Goal: Ask a question

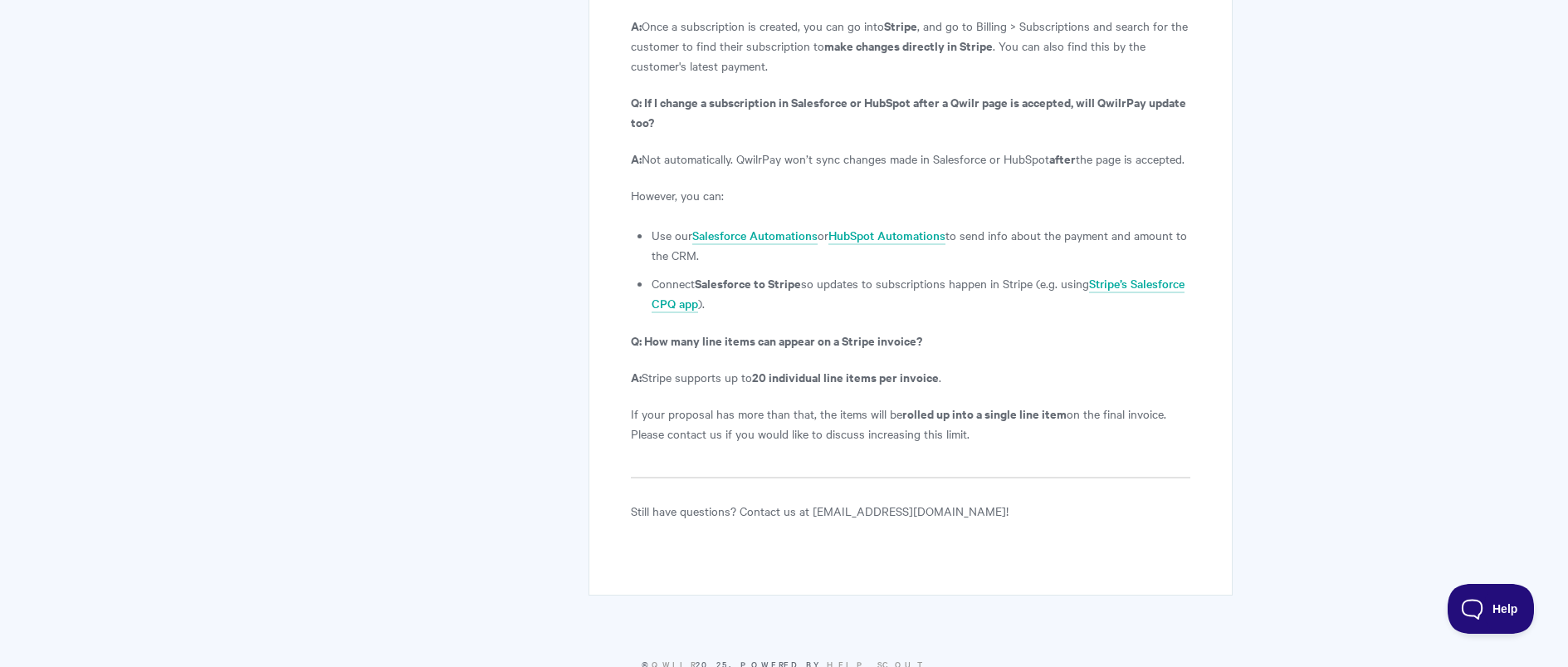
scroll to position [6086, 0]
click at [1478, 597] on button "Help" at bounding box center [1485, 605] width 87 height 50
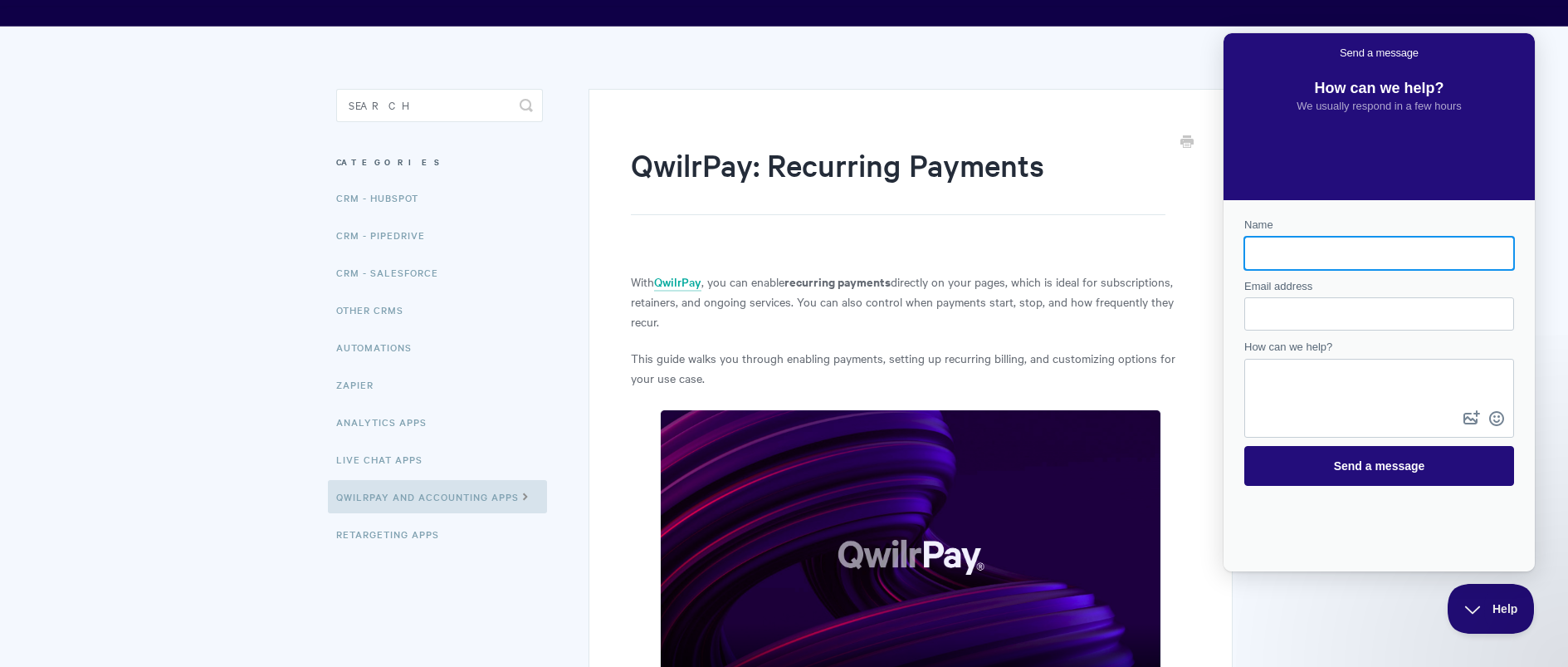
scroll to position [142, 0]
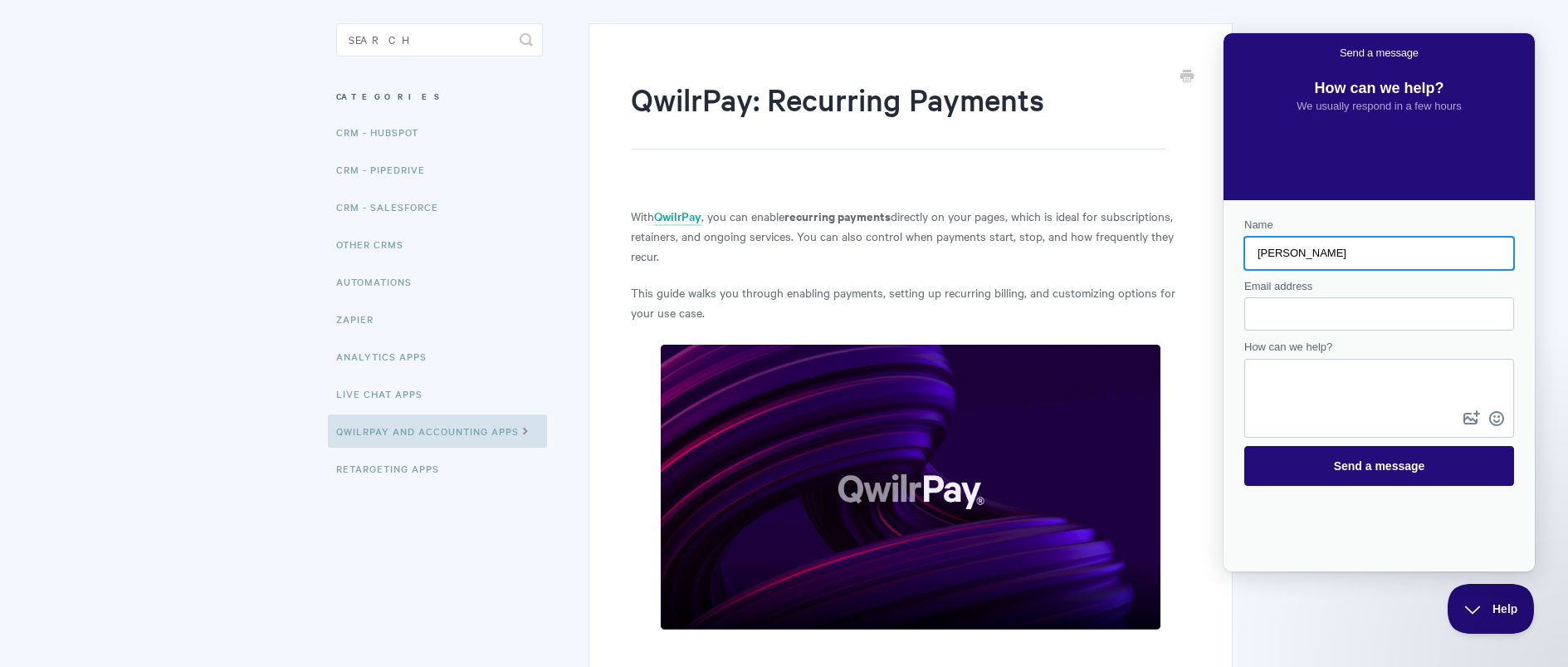
type input "[PERSON_NAME]"
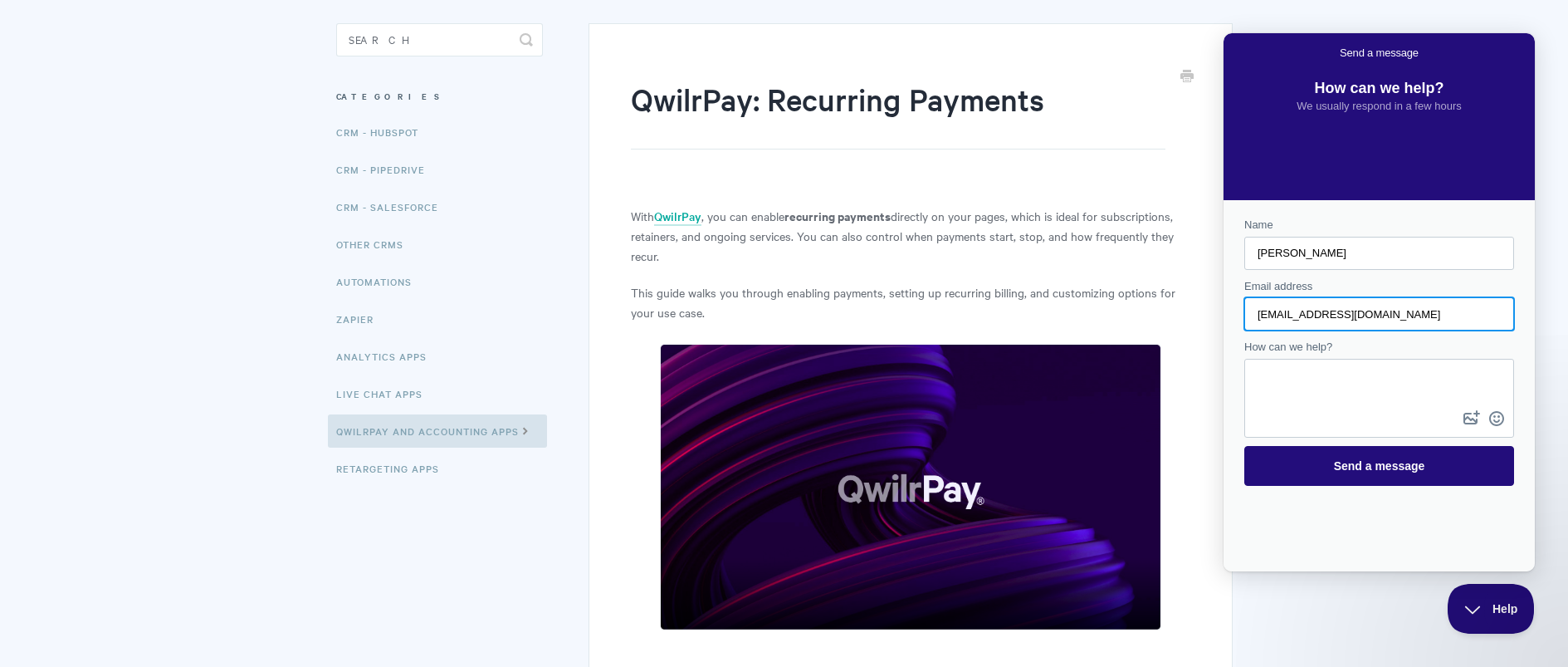
type input "[EMAIL_ADDRESS][DOMAIN_NAME]"
click at [1265, 384] on textarea "How can we help?" at bounding box center [1380, 383] width 267 height 47
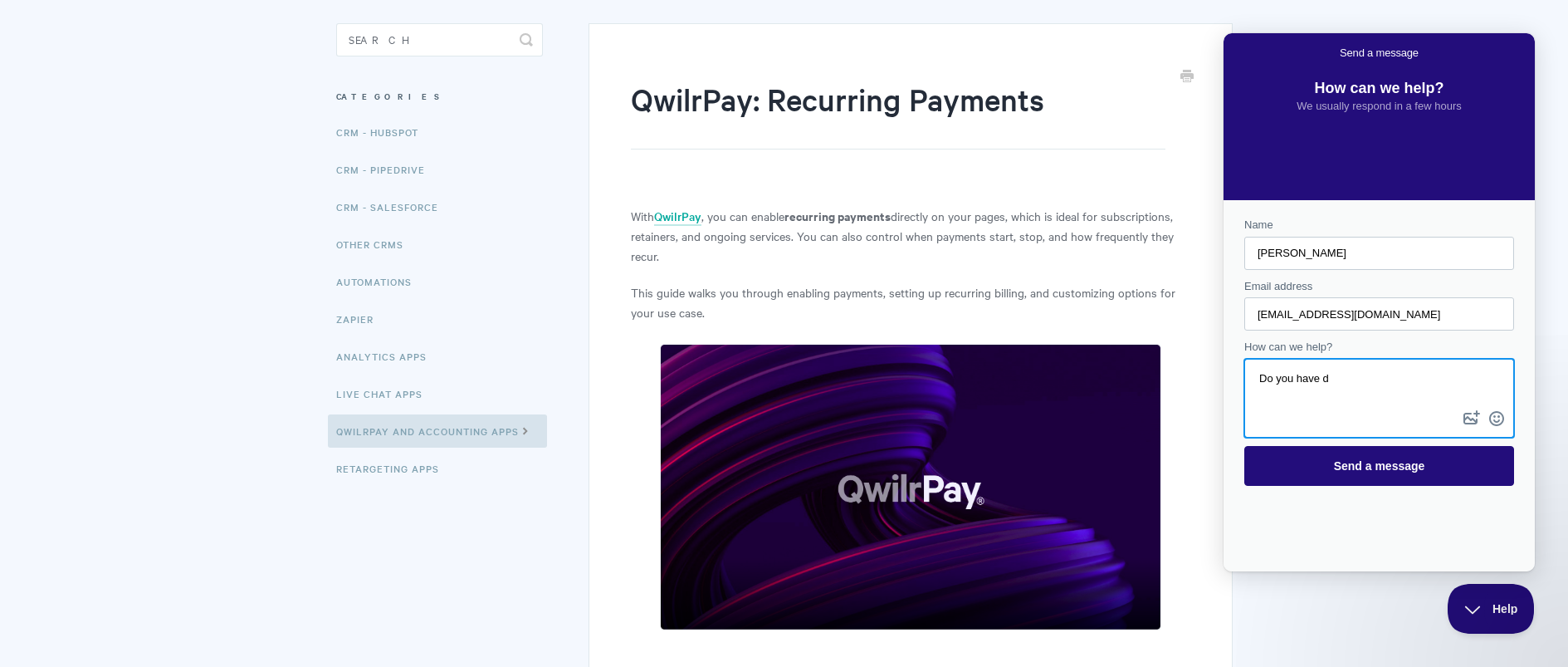
click at [1261, 368] on textarea "Do you have d" at bounding box center [1380, 383] width 267 height 47
click at [1344, 388] on textarea "Hi, Do you have d" at bounding box center [1380, 383] width 267 height 47
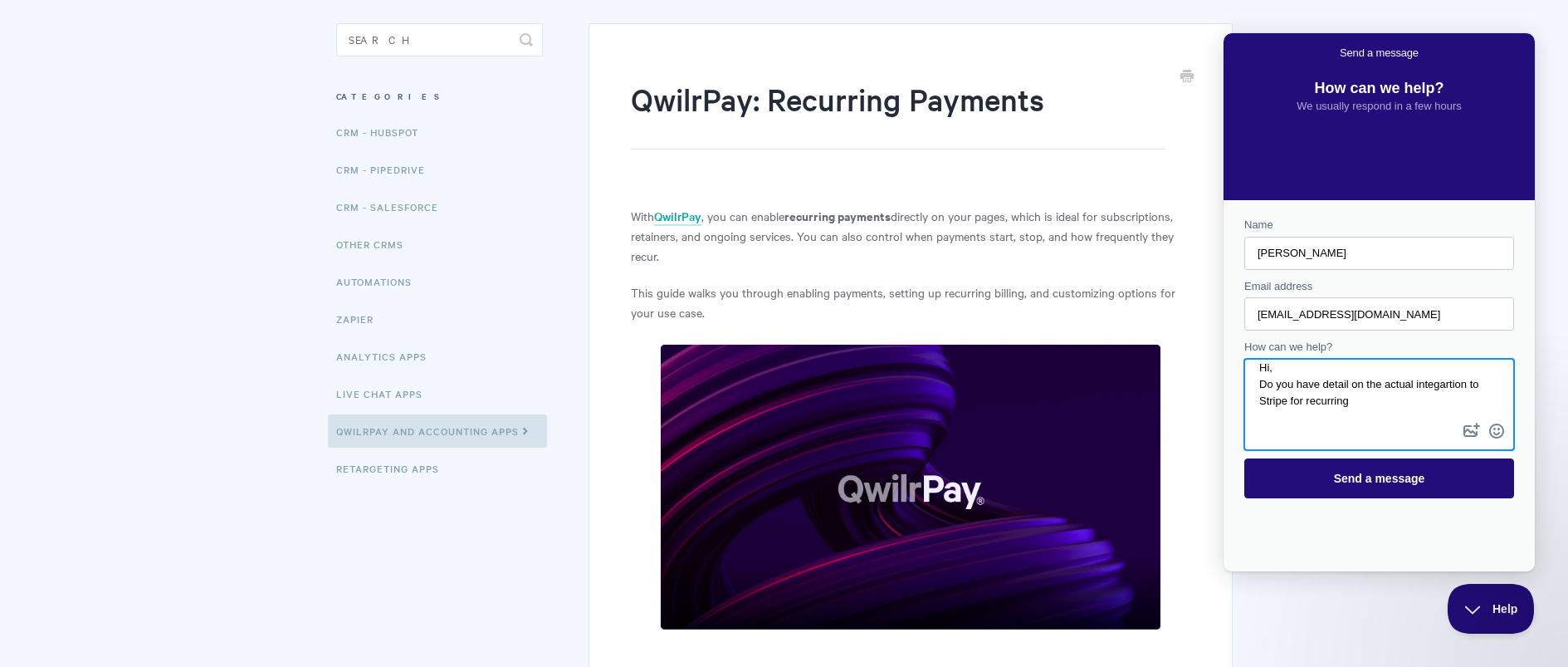
click at [1450, 383] on textarea "Hi, Do you have detail on the actual integartion to Stripe for recurring" at bounding box center [1380, 389] width 267 height 59
click at [1414, 399] on textarea "Hi, Do you have detail on the actual integration to Stripe for recurring" at bounding box center [1380, 389] width 267 height 59
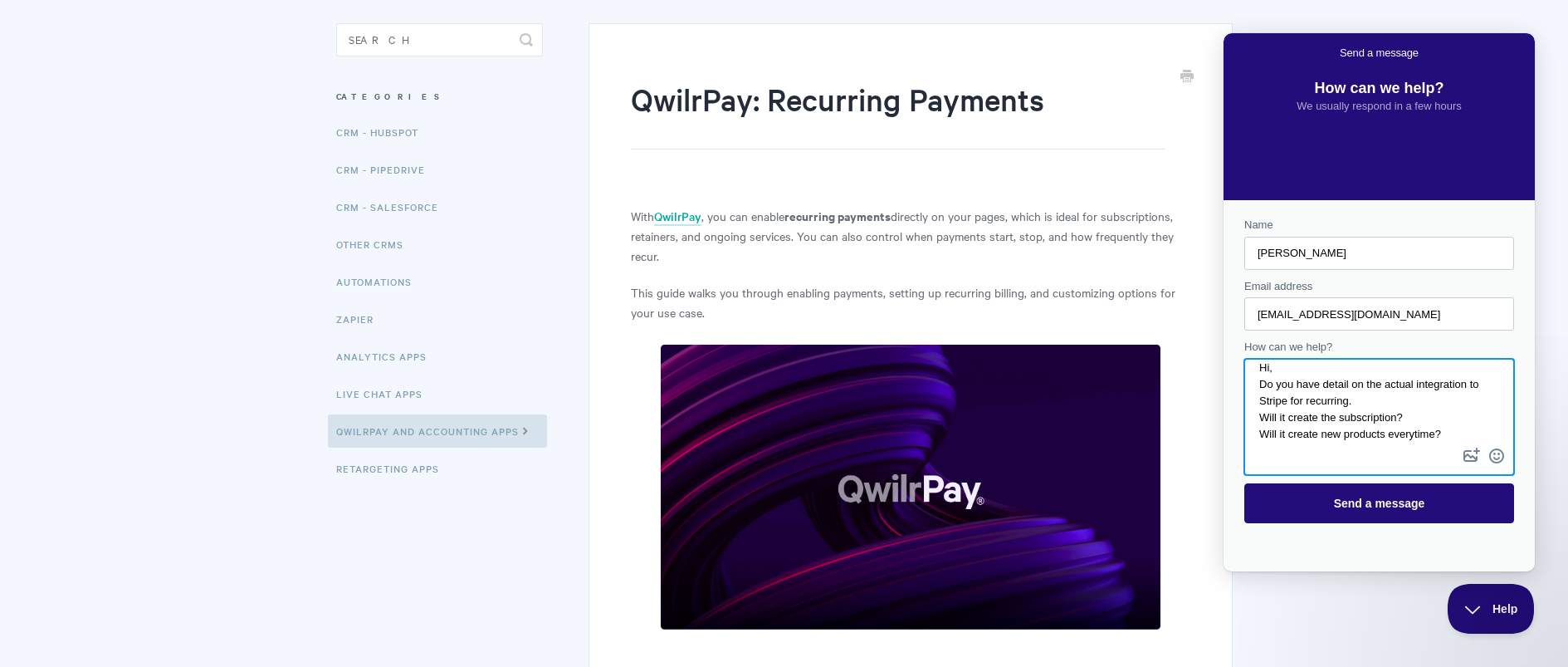
click at [1423, 438] on textarea "Hi, Do you have detail on the actual integration to Stripe for recurring. Will …" at bounding box center [1380, 402] width 267 height 84
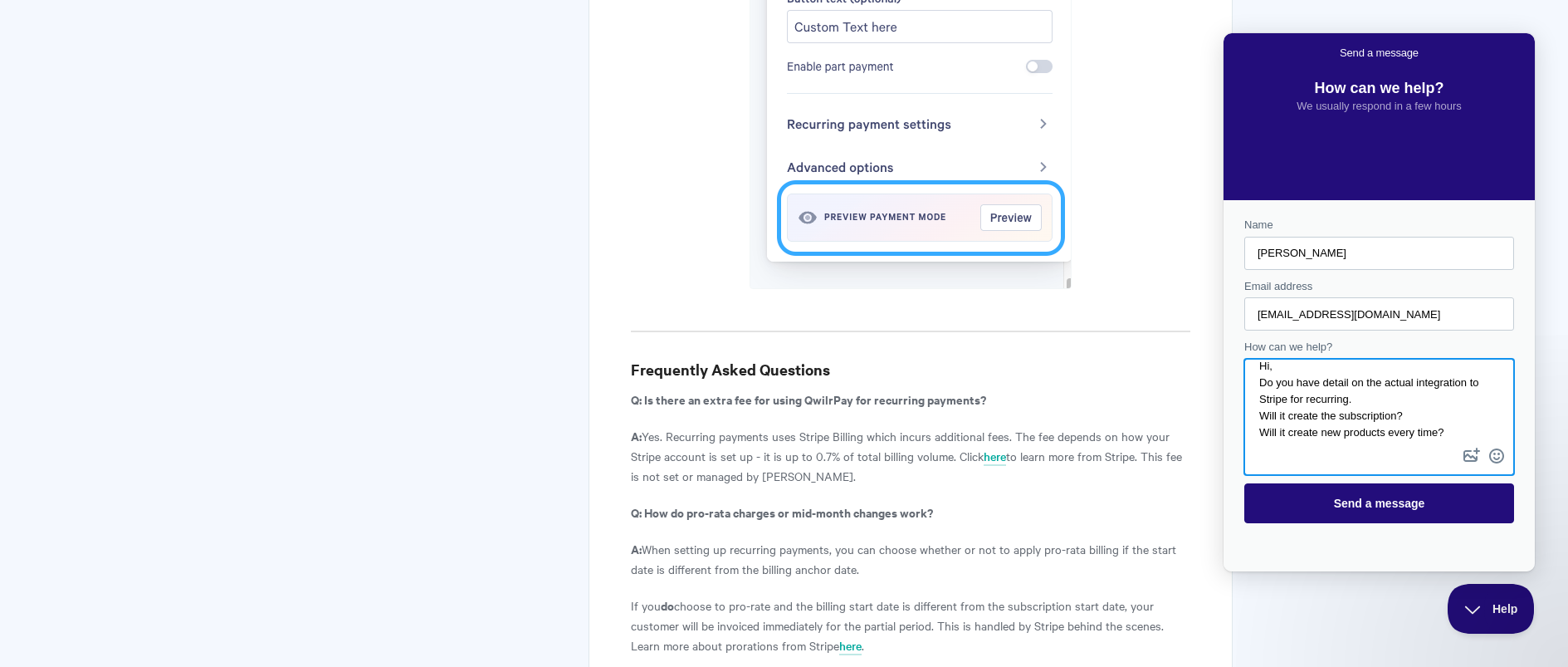
scroll to position [5329, 0]
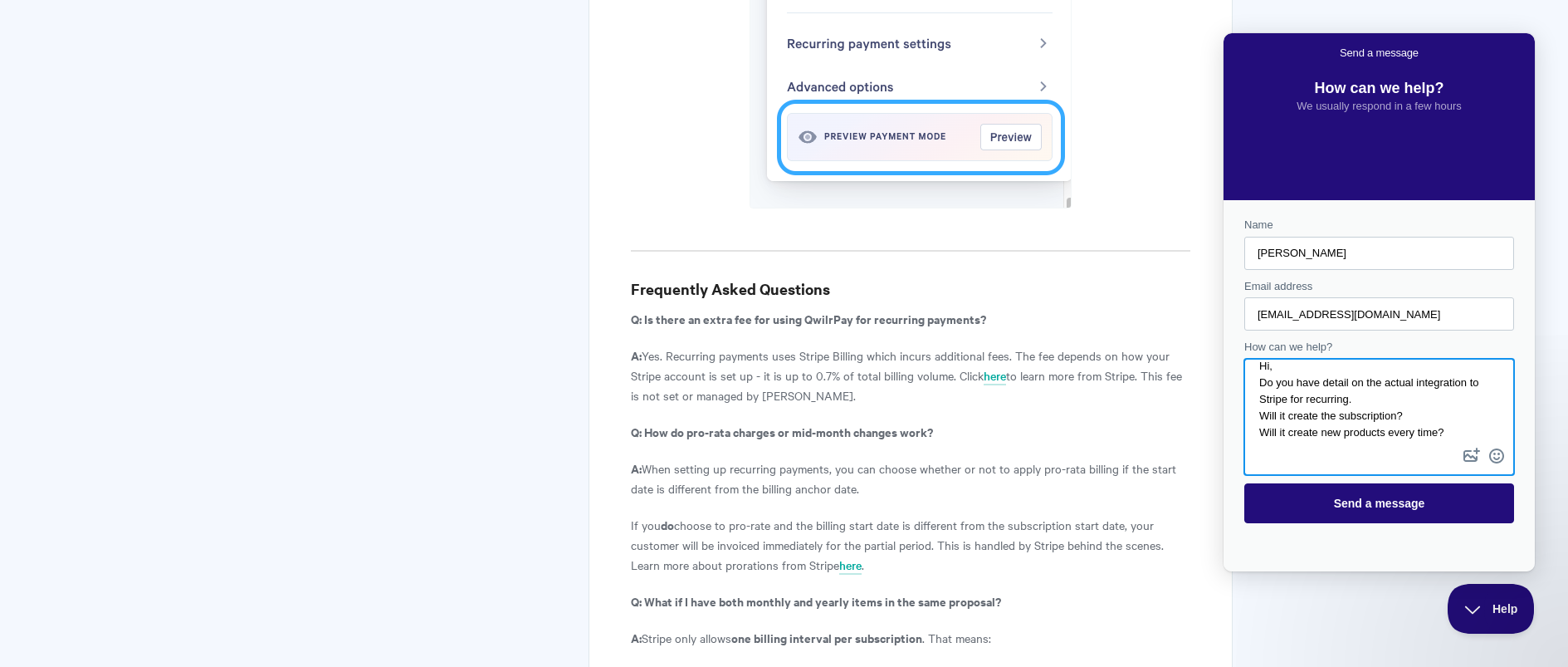
click at [1472, 430] on textarea "Hi, Do you have detail on the actual integration to Stripe for recurring. Will …" at bounding box center [1380, 402] width 267 height 84
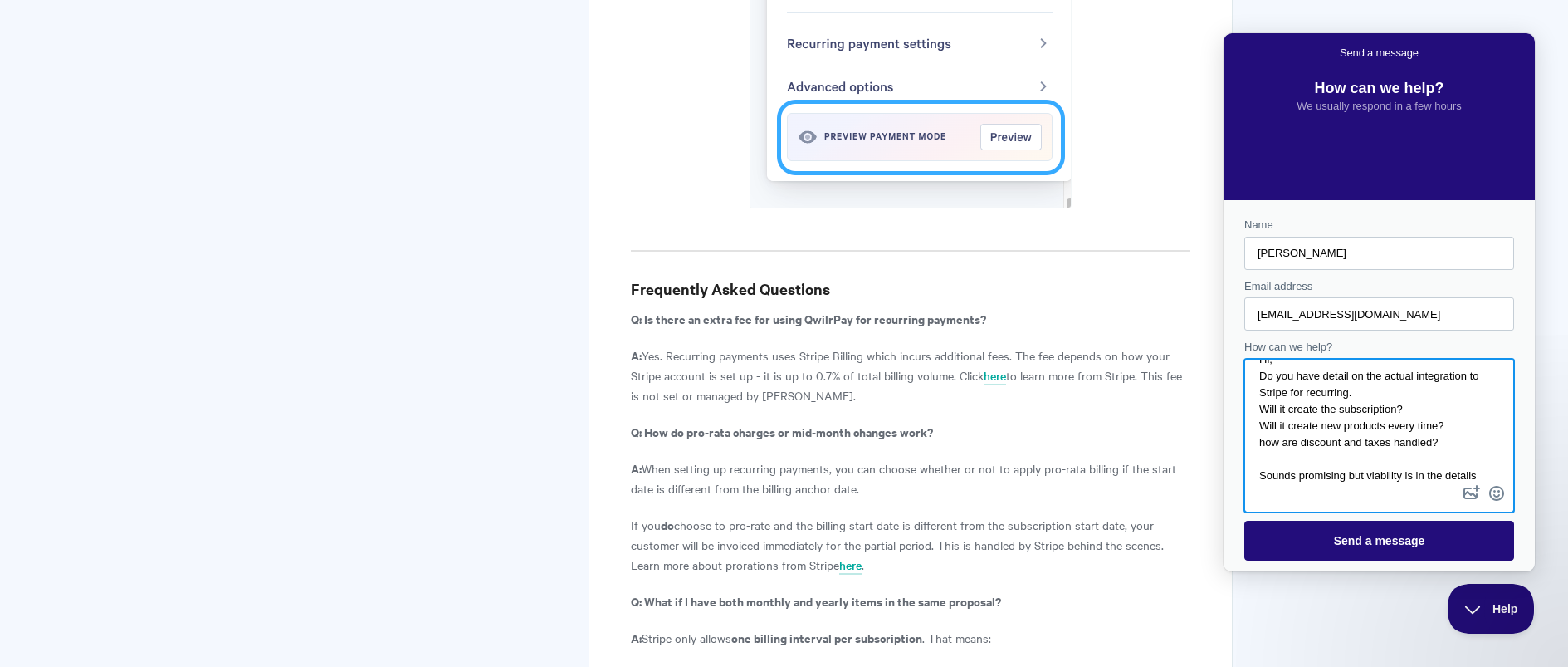
scroll to position [36, 0]
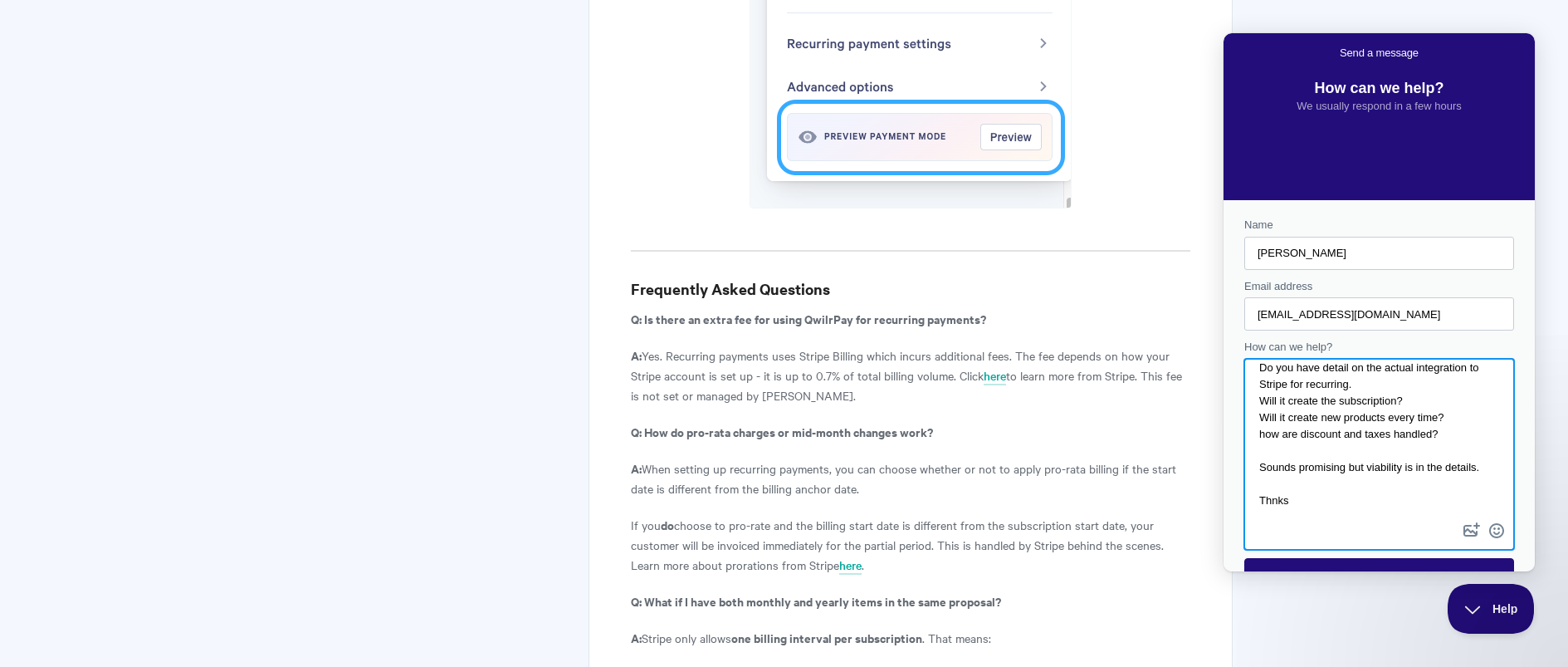
click at [1273, 509] on textarea "Hi, Do you have detail on the actual integration to Stripe for recurring. Will …" at bounding box center [1380, 439] width 267 height 158
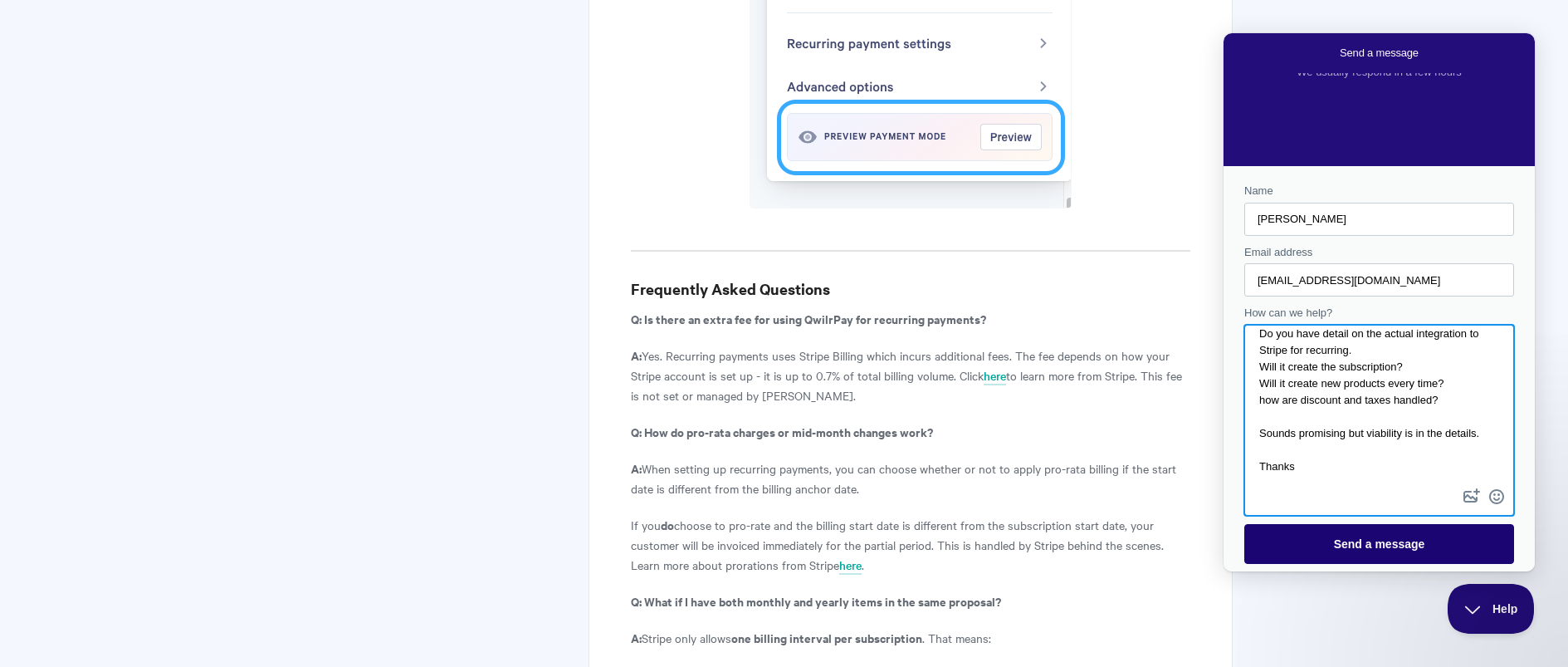
type textarea "Hi, Do you have detail on the actual integration to Stripe for recurring. Will …"
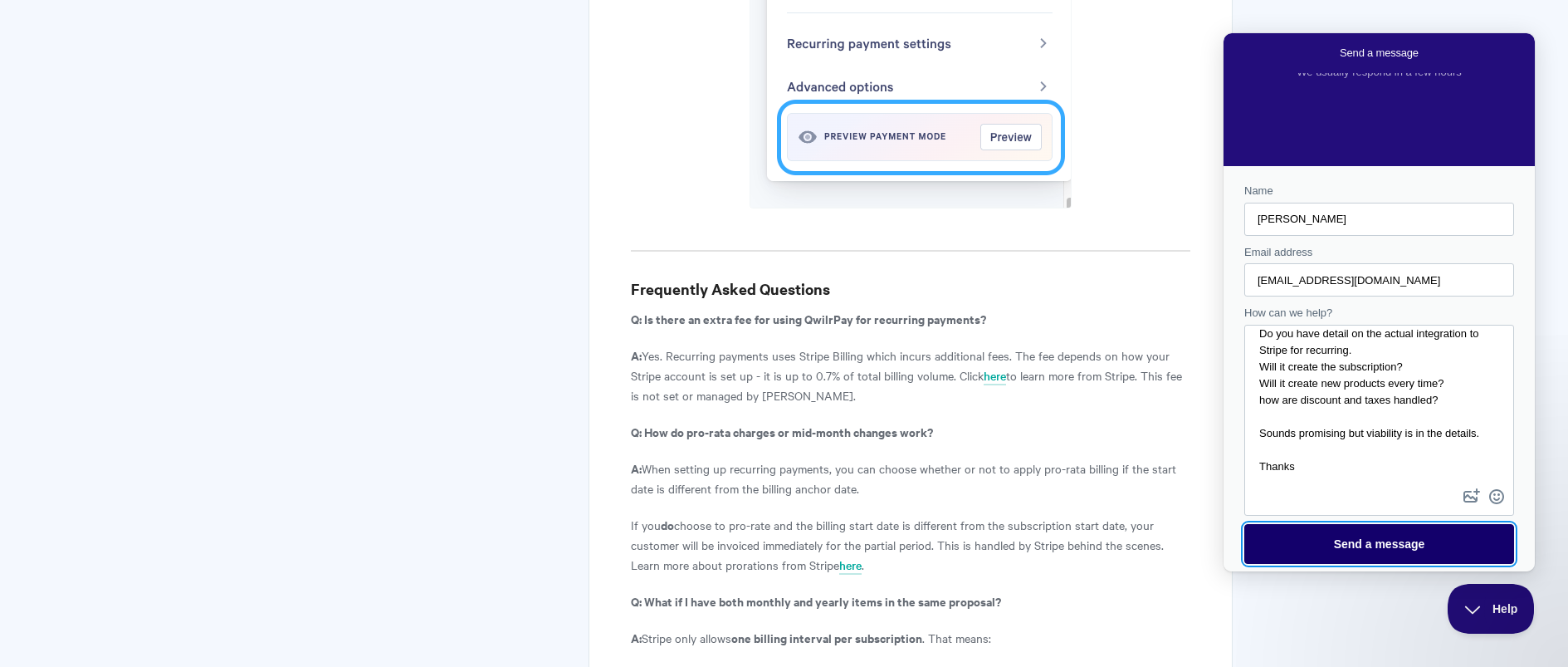
click at [1353, 538] on span "Send a message" at bounding box center [1380, 544] width 92 height 13
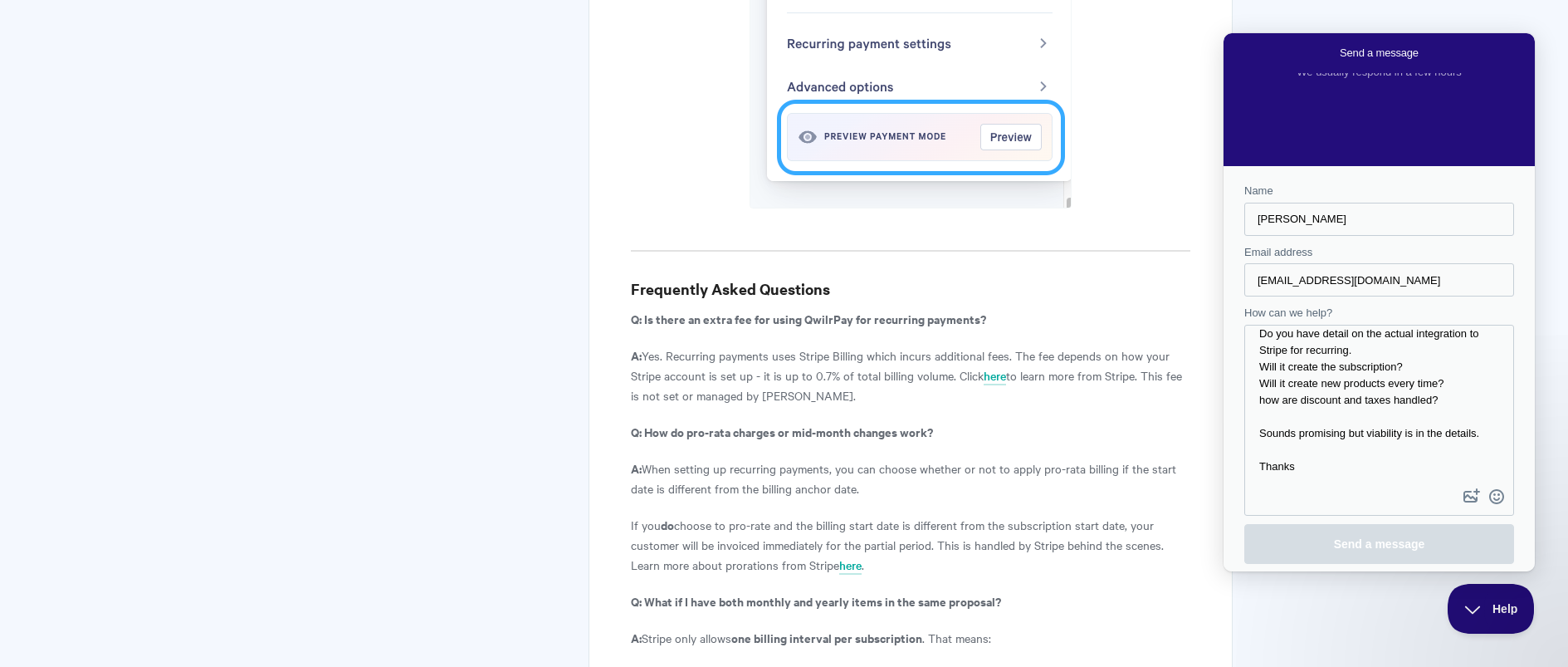
scroll to position [0, 0]
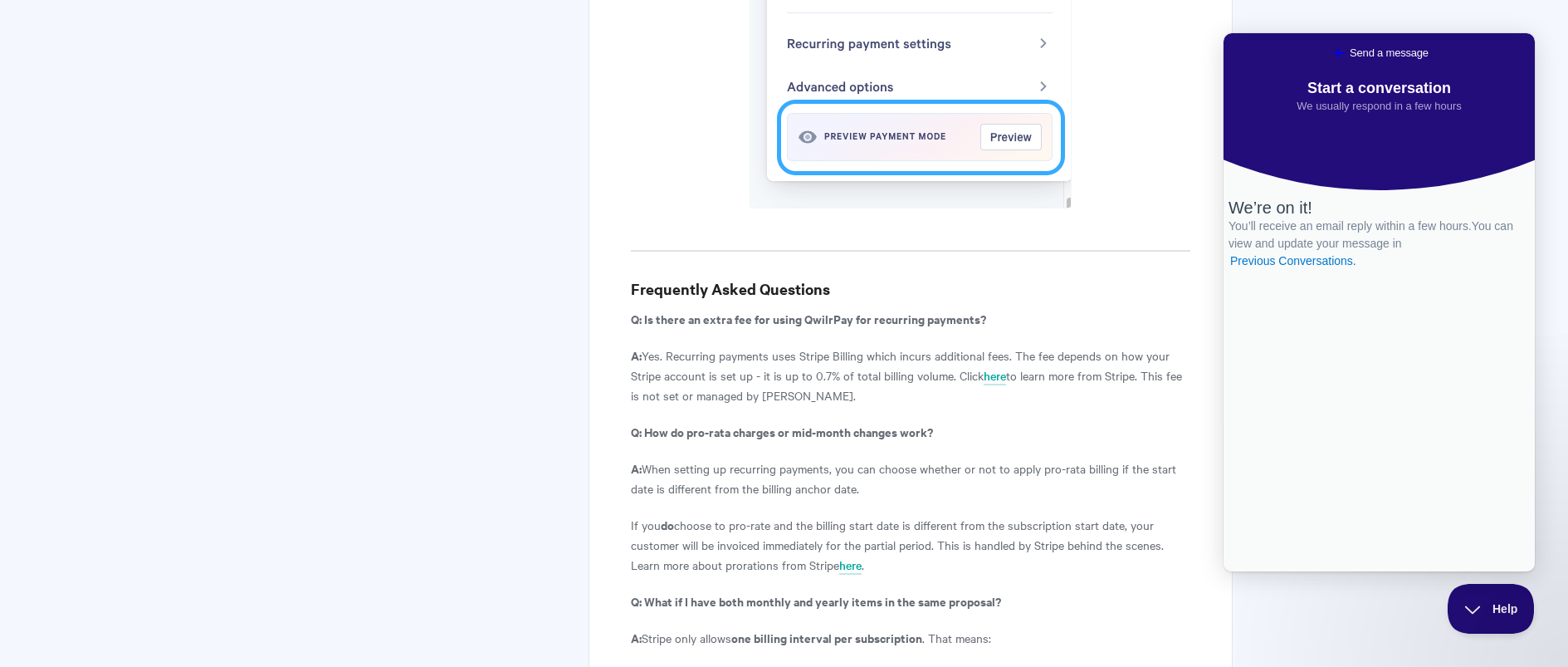
click at [1330, 53] on span "Go back" at bounding box center [1340, 53] width 20 height 20
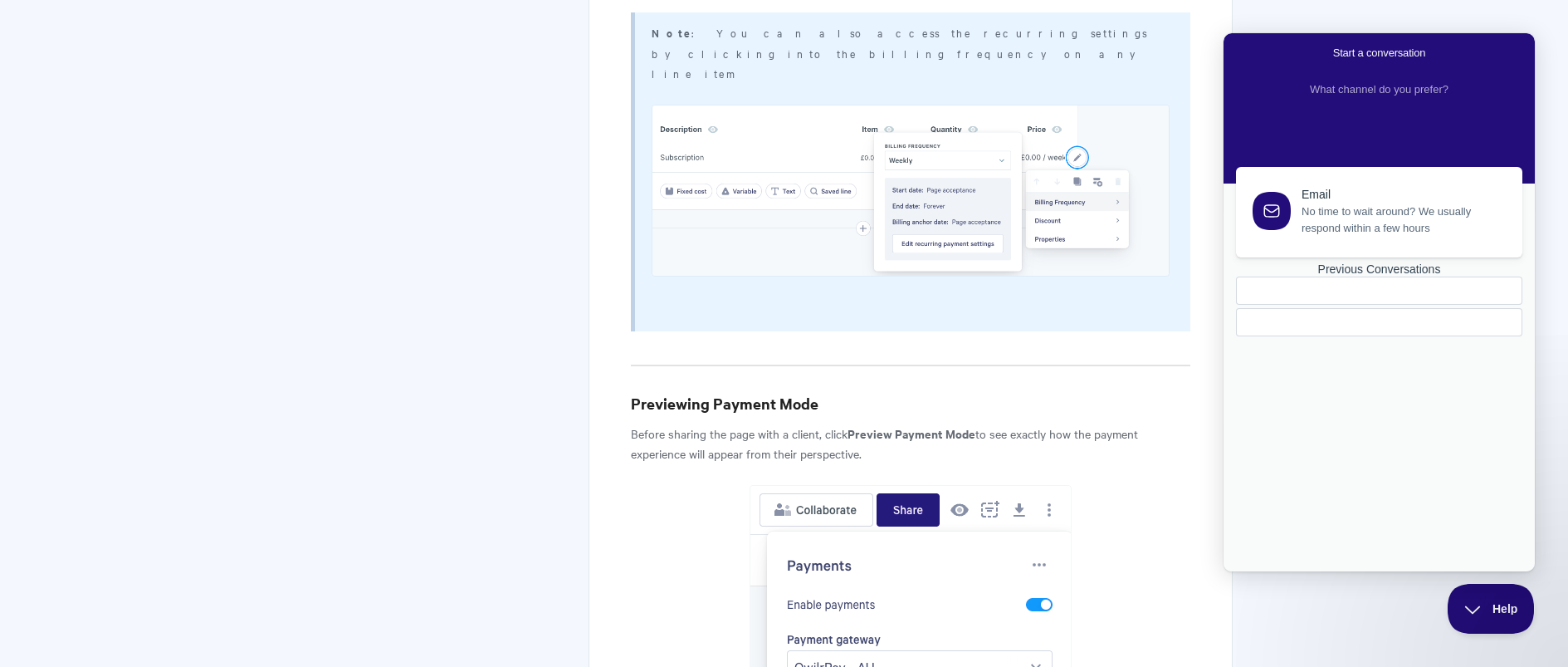
scroll to position [4203, 0]
